Goal: Task Accomplishment & Management: Use online tool/utility

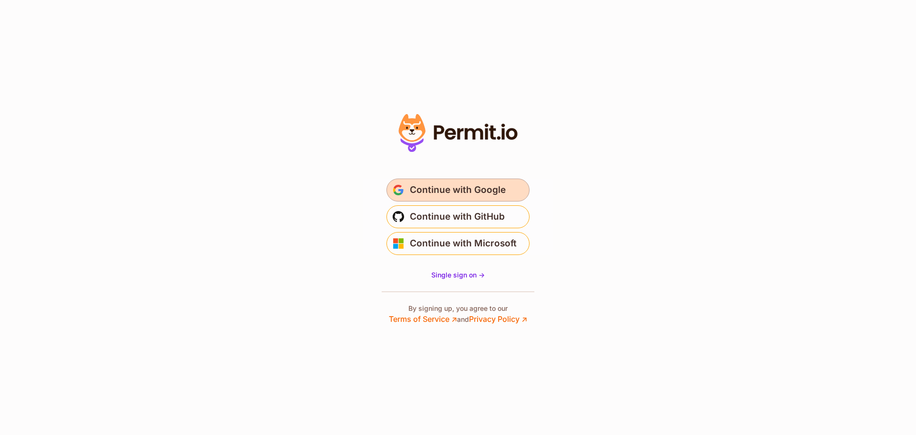
click at [466, 191] on span "Continue with Google" at bounding box center [458, 189] width 96 height 15
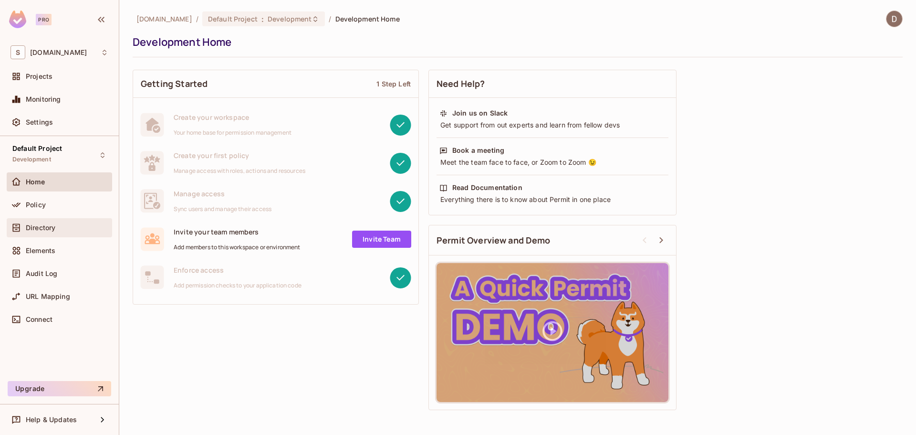
click at [44, 226] on span "Directory" at bounding box center [41, 228] width 30 height 8
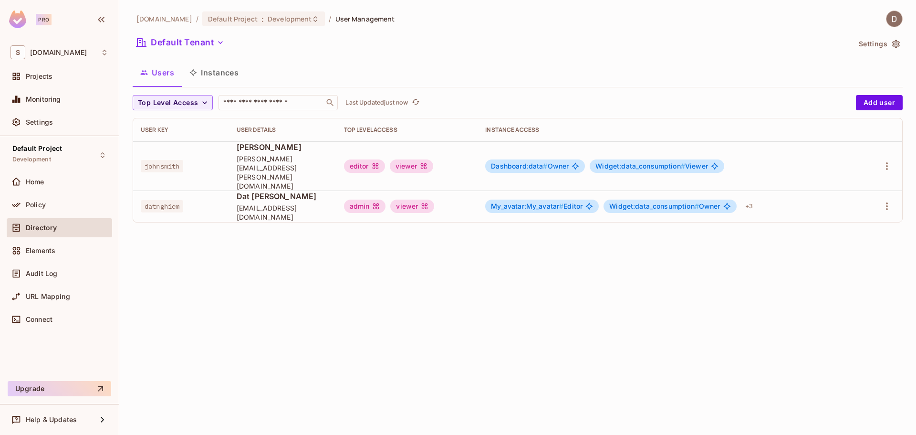
drag, startPoint x: 252, startPoint y: 224, endPoint x: 157, endPoint y: 220, distance: 94.5
click at [252, 222] on div "[DOMAIN_NAME] / Default Project : Development / User Management Default Tenant …" at bounding box center [517, 217] width 797 height 435
click at [61, 208] on div "Policy" at bounding box center [59, 204] width 98 height 11
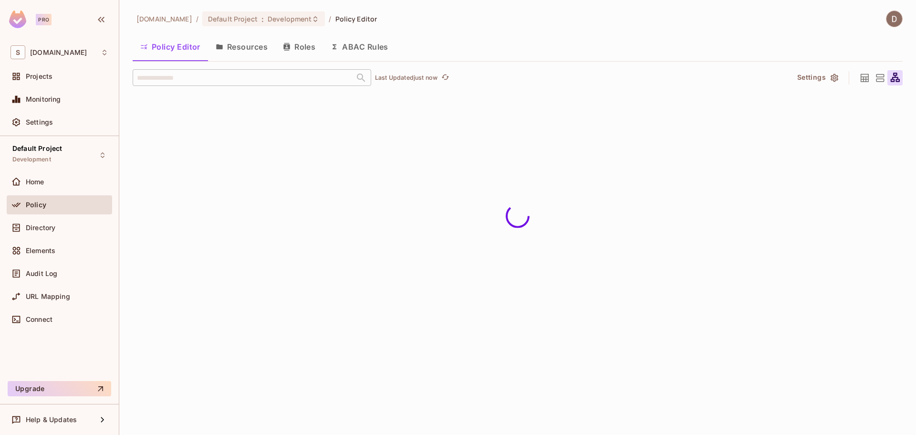
click at [243, 41] on button "Resources" at bounding box center [241, 47] width 67 height 24
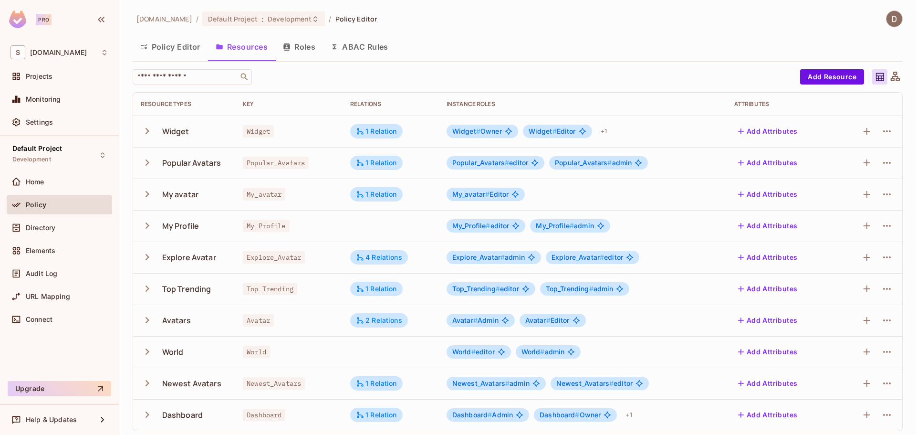
click at [148, 134] on icon "button" at bounding box center [147, 130] width 13 height 13
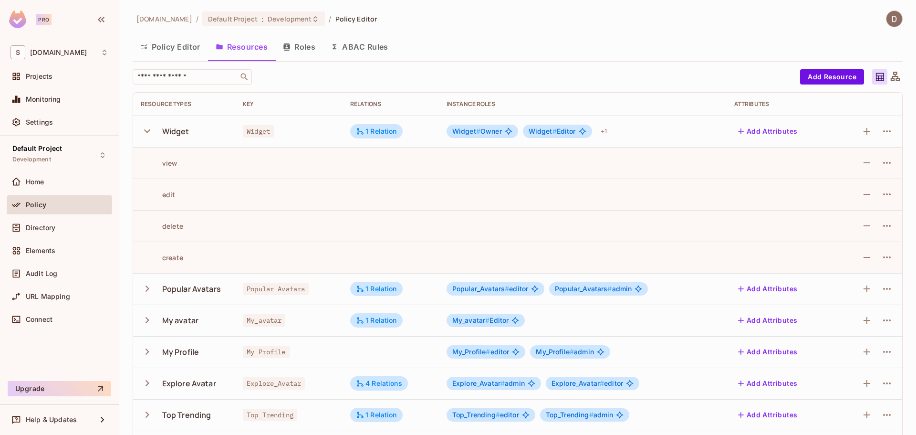
click at [145, 139] on button "button" at bounding box center [149, 131] width 17 height 21
